Goal: Task Accomplishment & Management: Use online tool/utility

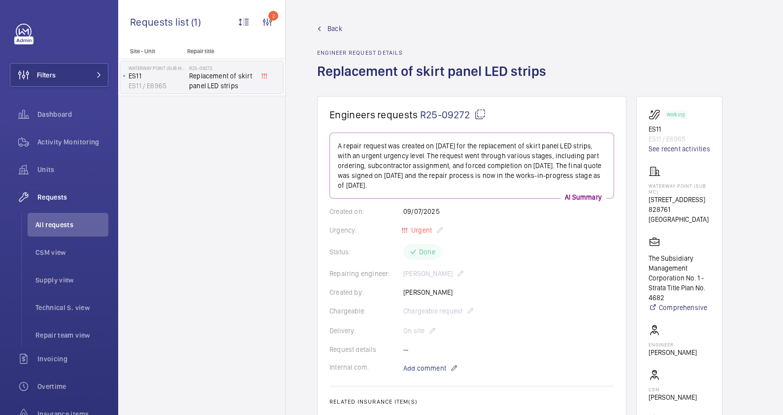
scroll to position [308, 0]
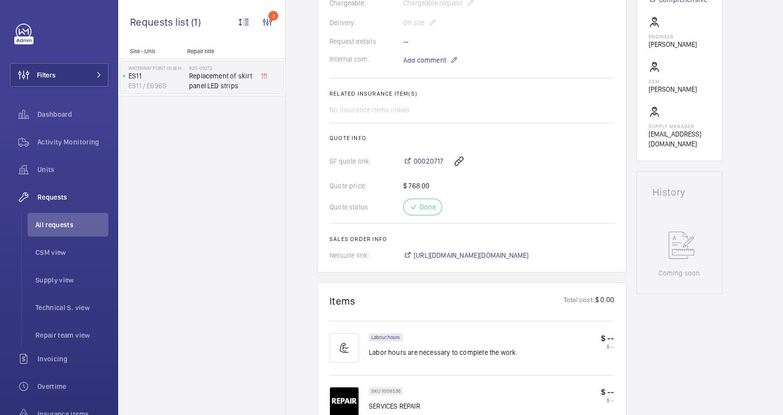
click at [461, 162] on wm-front-icon-button at bounding box center [459, 161] width 24 height 24
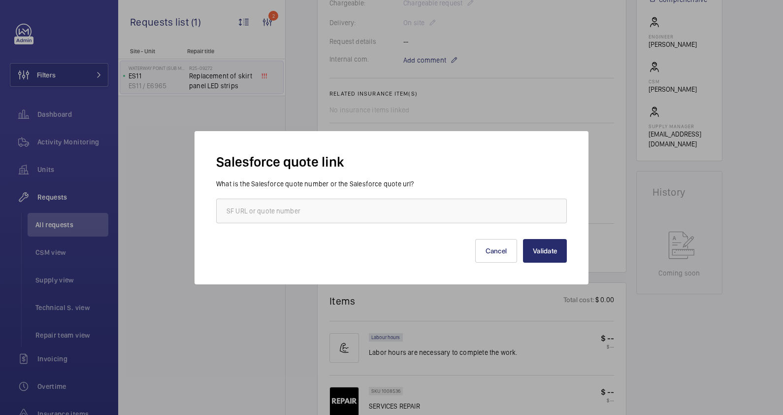
click at [480, 91] on div at bounding box center [391, 207] width 783 height 415
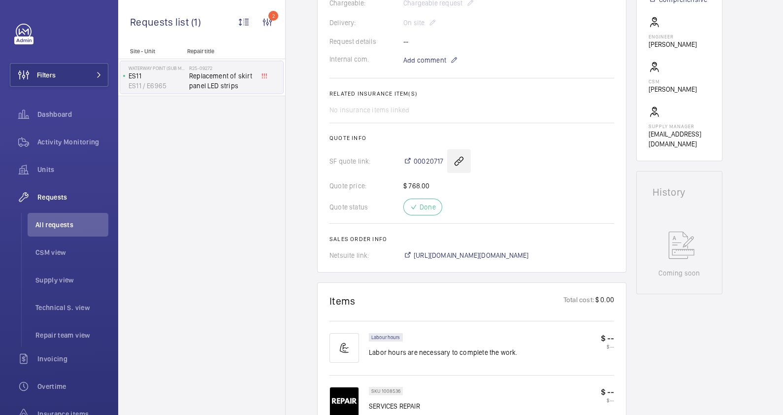
click at [460, 160] on wm-front-icon-button at bounding box center [459, 161] width 24 height 24
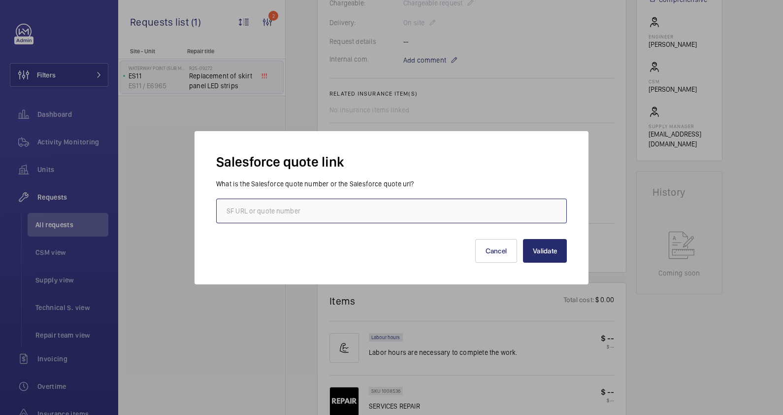
click at [395, 217] on input "text" at bounding box center [391, 210] width 351 height 25
paste input "00019661"
type input "00019661"
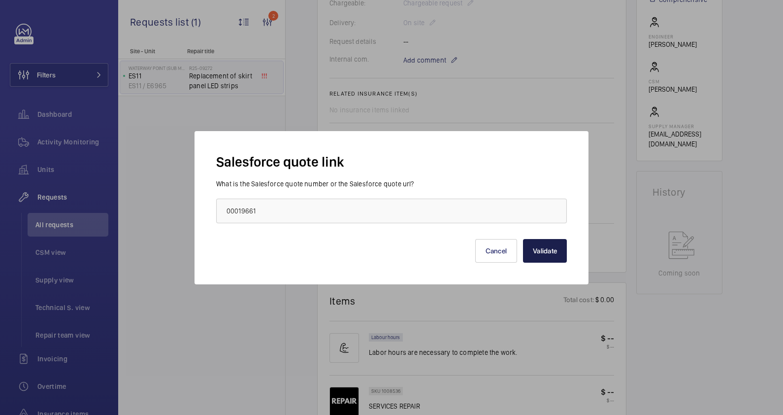
click at [549, 253] on button "Validate" at bounding box center [545, 251] width 44 height 24
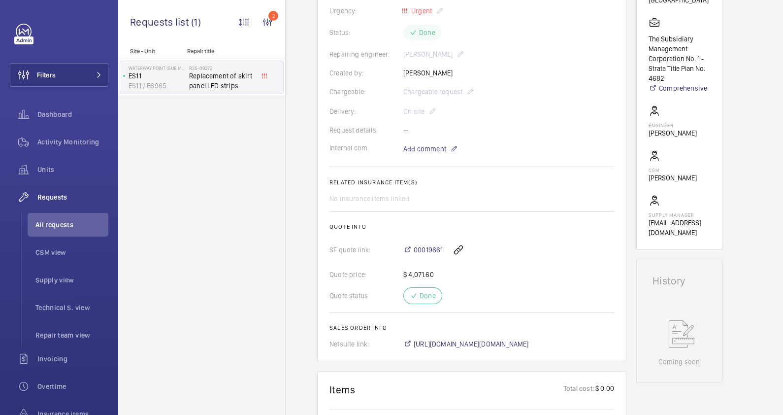
scroll to position [219, 0]
click at [529, 340] on span "[URL][DOMAIN_NAME][DOMAIN_NAME]" at bounding box center [471, 344] width 115 height 10
click at [485, 345] on span "[URL][DOMAIN_NAME][DOMAIN_NAME]" at bounding box center [471, 344] width 115 height 10
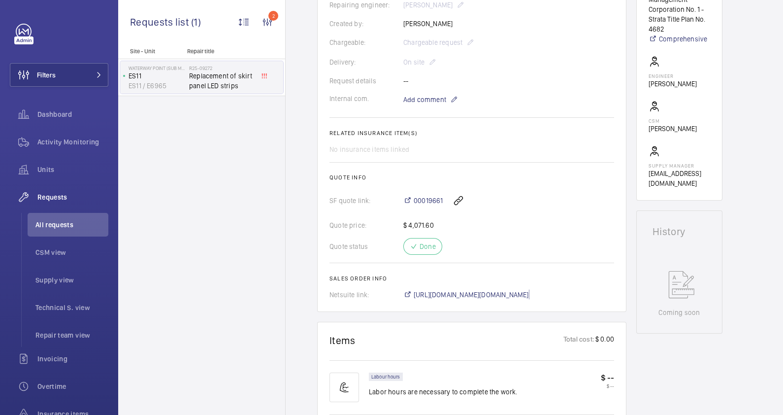
scroll to position [281, 0]
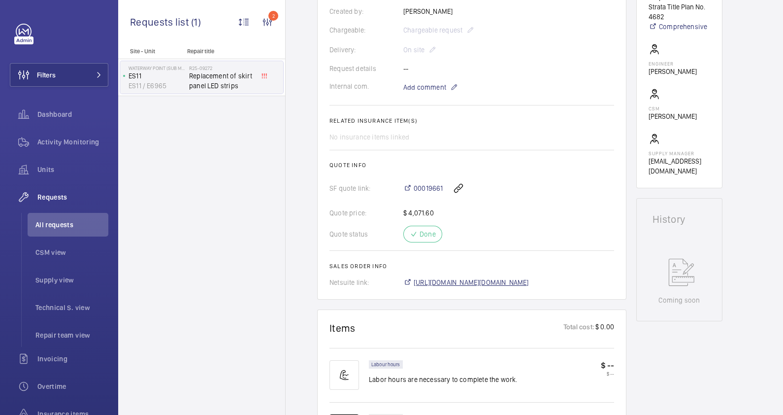
click at [529, 284] on span "[URL][DOMAIN_NAME][DOMAIN_NAME]" at bounding box center [471, 282] width 115 height 10
drag, startPoint x: 414, startPoint y: 181, endPoint x: 441, endPoint y: 182, distance: 27.6
click at [441, 182] on div "00019661" at bounding box center [508, 188] width 211 height 24
drag, startPoint x: 441, startPoint y: 182, endPoint x: 432, endPoint y: 189, distance: 11.2
copy span "00019661"
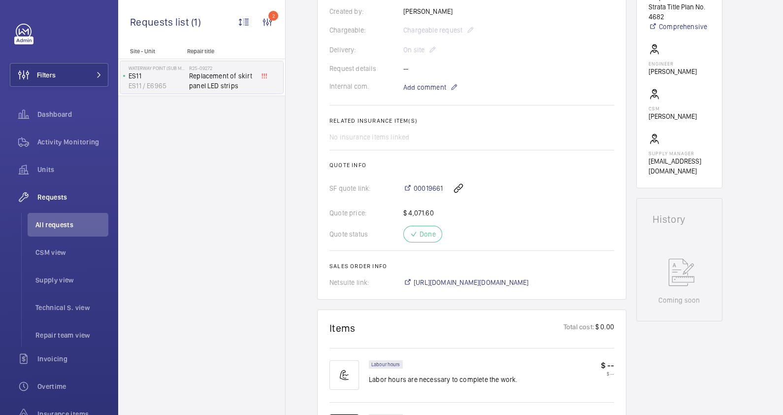
click at [570, 208] on div "Quote price: $ 4,071.60" at bounding box center [471, 213] width 285 height 10
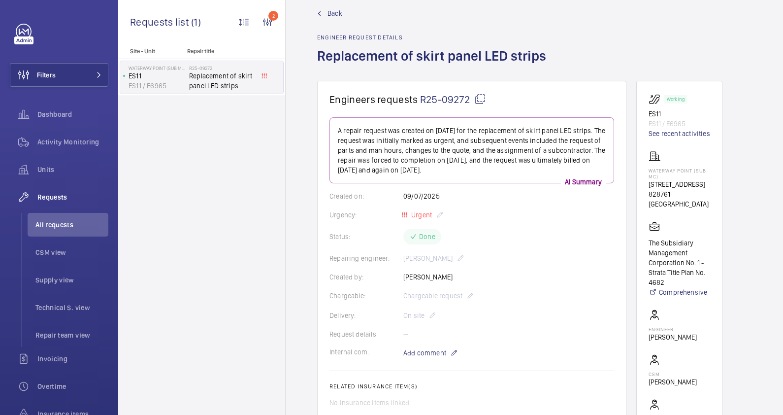
scroll to position [0, 0]
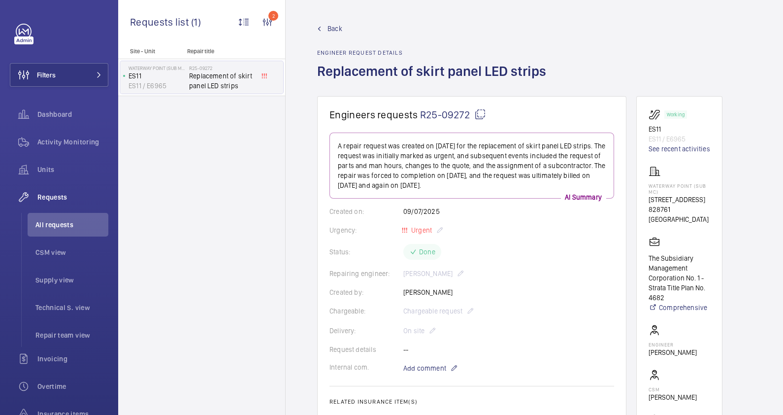
click at [329, 26] on span "Back" at bounding box center [334, 29] width 15 height 10
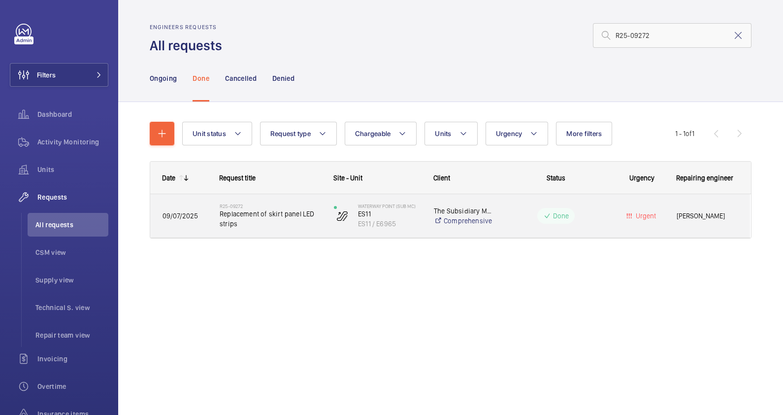
click at [325, 227] on div "Waterway Point (Sub MC) ES11 ES11 / E6965" at bounding box center [371, 215] width 99 height 40
